Goal: Understand process/instructions: Learn how to perform a task or action

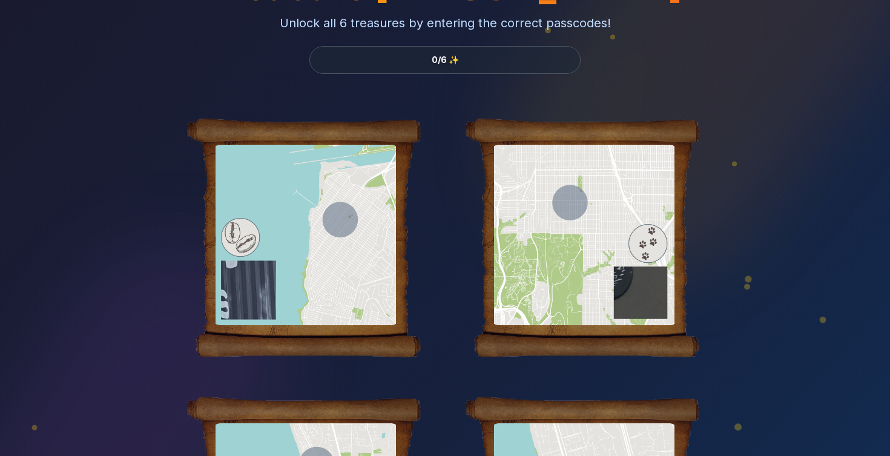
scroll to position [49, 0]
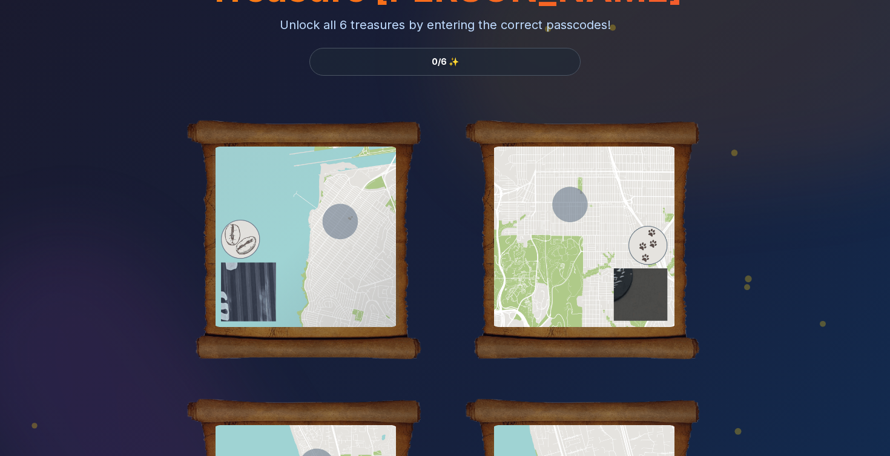
click at [293, 274] on div at bounding box center [305, 236] width 186 height 180
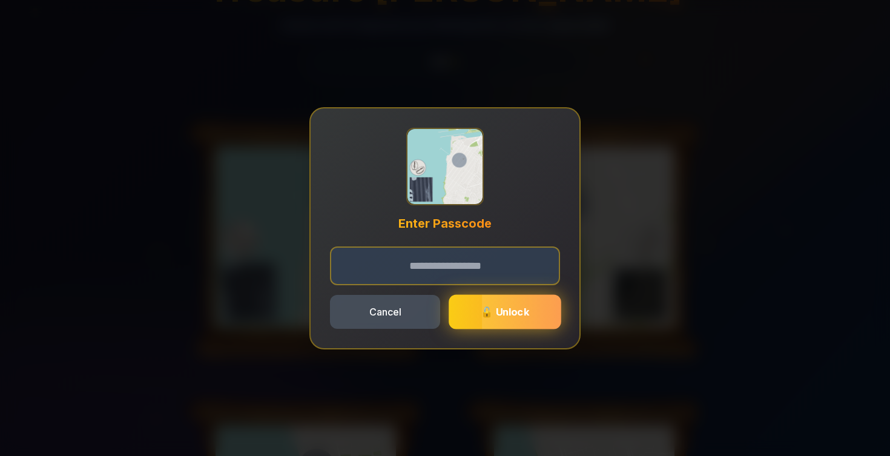
click at [501, 313] on span "🔓 Unlock" at bounding box center [505, 311] width 48 height 12
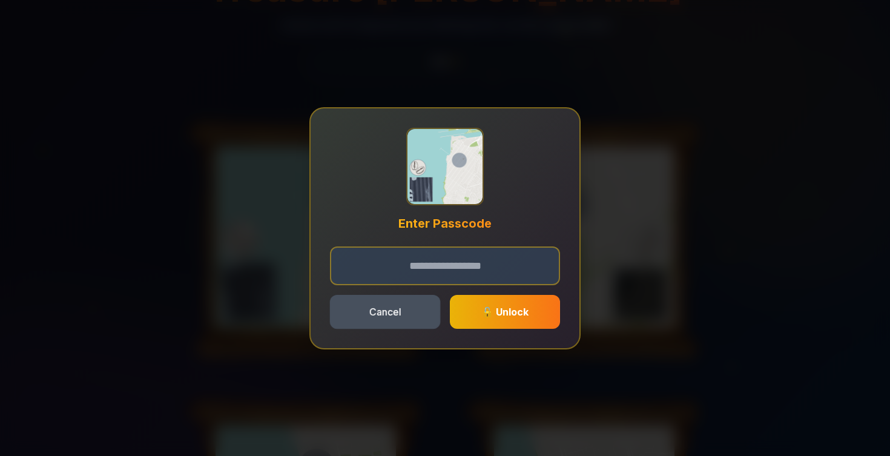
click at [392, 318] on button "Cancel" at bounding box center [385, 311] width 111 height 34
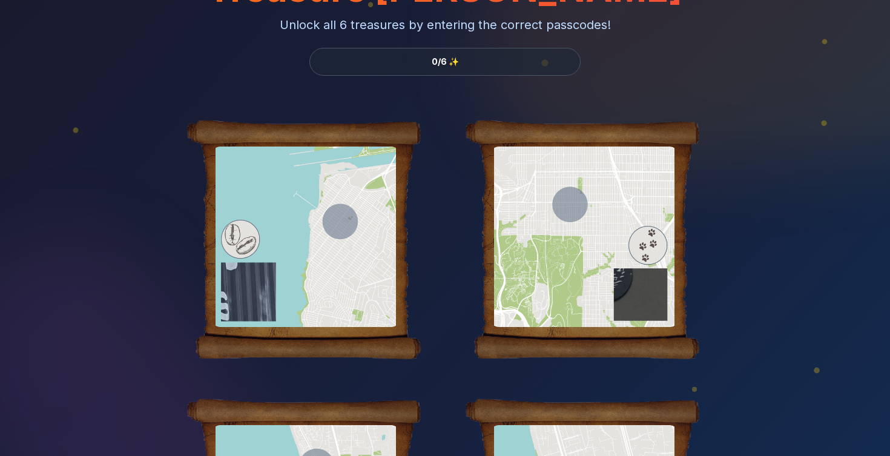
scroll to position [0, 0]
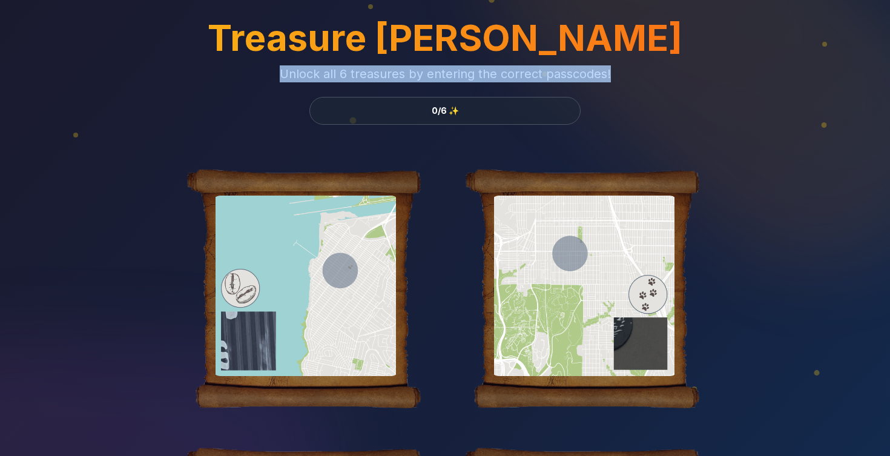
drag, startPoint x: 285, startPoint y: 76, endPoint x: 617, endPoint y: 78, distance: 332.2
click at [617, 78] on p "Unlock all 6 treasures by entering the correct passcodes!" at bounding box center [444, 73] width 755 height 17
drag, startPoint x: 617, startPoint y: 78, endPoint x: 282, endPoint y: 79, distance: 335.3
click at [282, 79] on p "Unlock all 6 treasures by entering the correct passcodes!" at bounding box center [444, 73] width 755 height 17
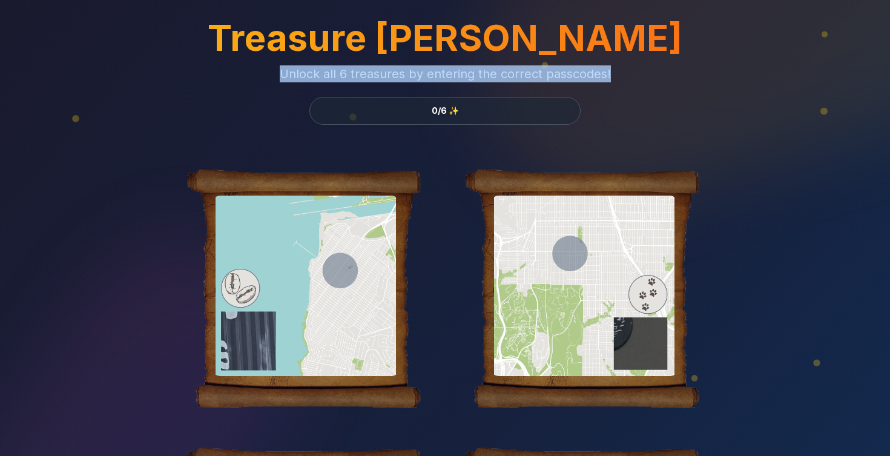
click at [404, 56] on h1 "Treasure [PERSON_NAME]" at bounding box center [444, 37] width 755 height 36
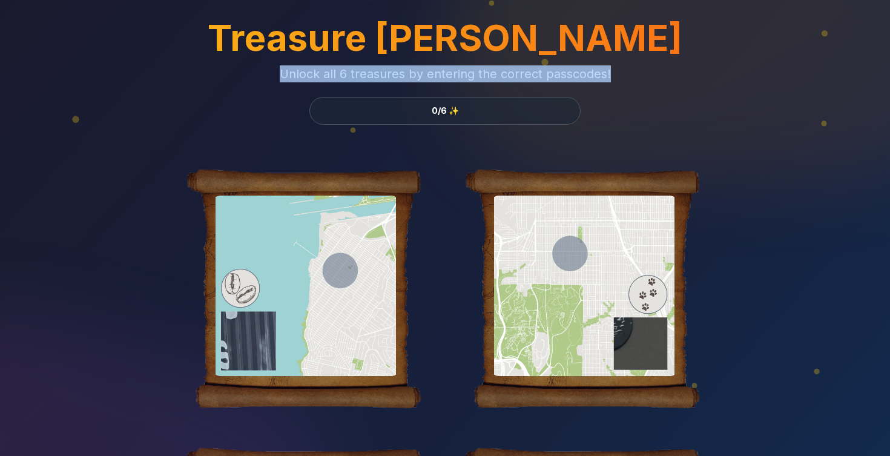
drag, startPoint x: 612, startPoint y: 72, endPoint x: 283, endPoint y: 74, distance: 328.6
click at [283, 74] on p "Unlock all 6 treasures by entering the correct passcodes!" at bounding box center [444, 73] width 755 height 17
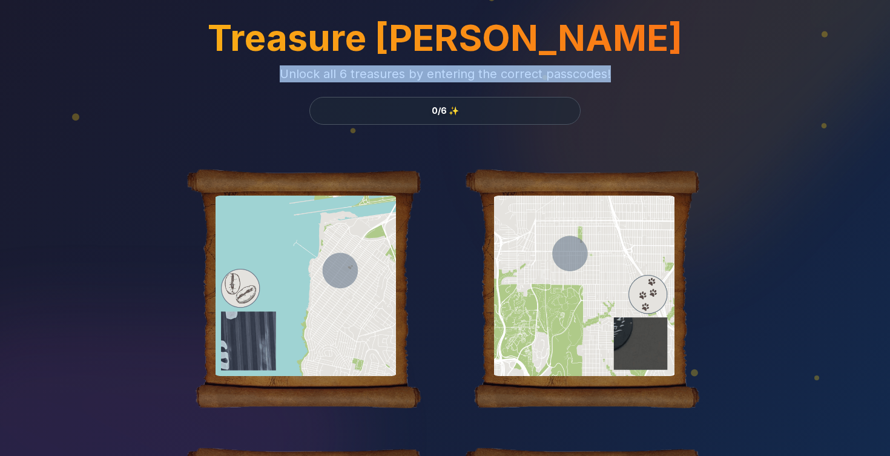
click at [274, 82] on div "Treasure [PERSON_NAME] Unlock all 6 treasures by entering the correct passcodes…" at bounding box center [444, 71] width 755 height 105
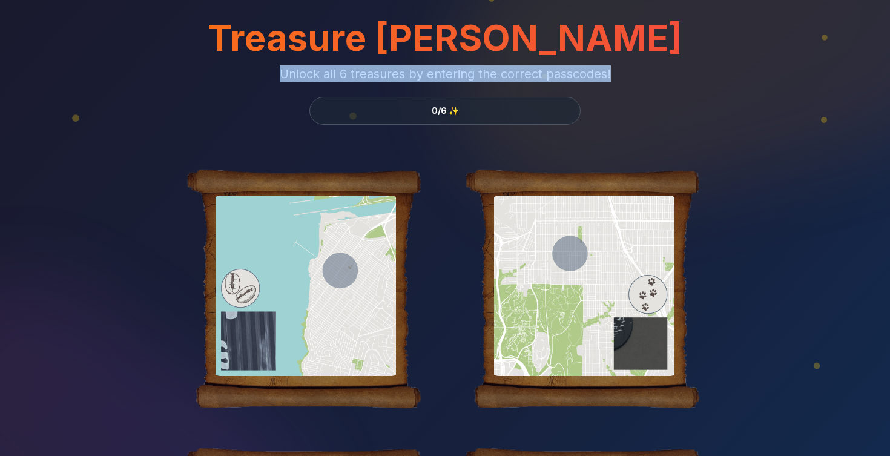
drag, startPoint x: 283, startPoint y: 73, endPoint x: 634, endPoint y: 68, distance: 351.0
click at [634, 69] on p "Unlock all 6 treasures by entering the correct passcodes!" at bounding box center [444, 73] width 755 height 17
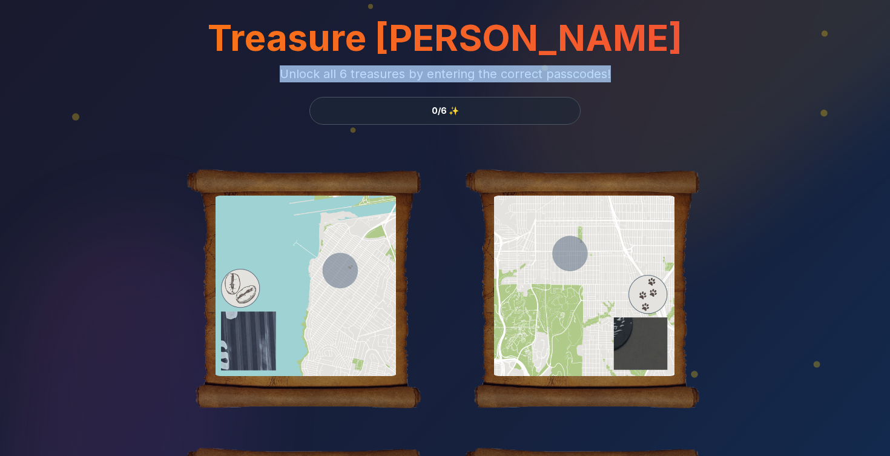
click at [634, 68] on p "Unlock all 6 treasures by entering the correct passcodes!" at bounding box center [444, 73] width 755 height 17
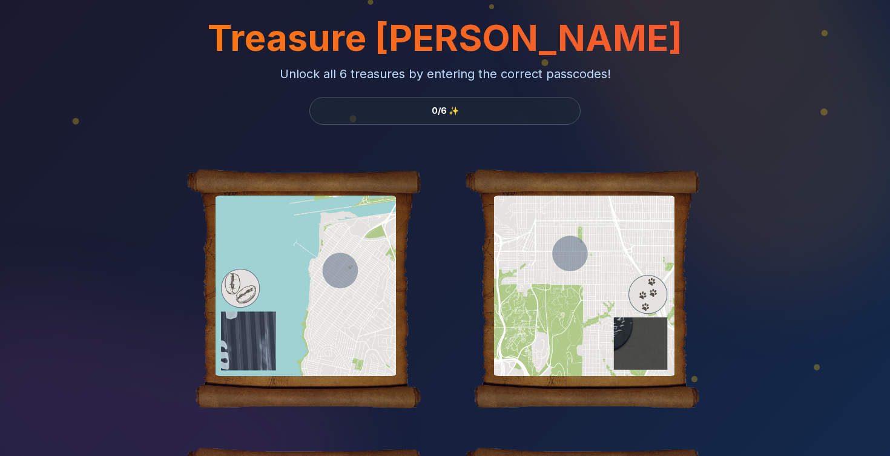
click at [357, 72] on p "Unlock all 6 treasures by entering the correct passcodes!" at bounding box center [444, 73] width 755 height 17
